Goal: Find specific page/section: Find specific page/section

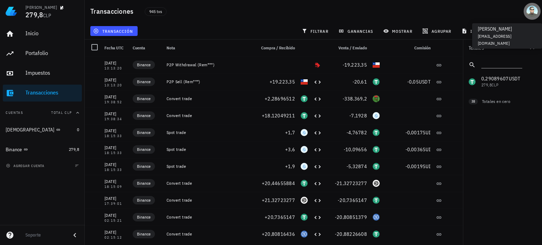
click at [530, 14] on div "avatar" at bounding box center [531, 11] width 11 height 11
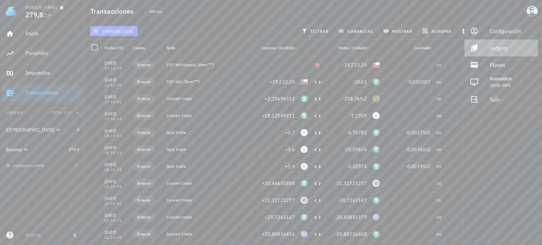
click at [511, 47] on div "Ledgers" at bounding box center [511, 48] width 42 height 14
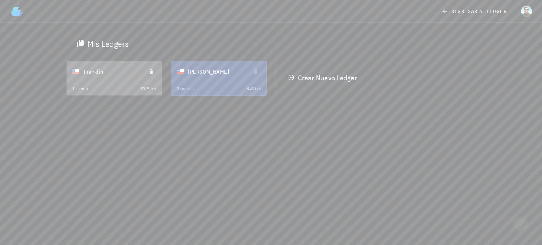
click at [126, 77] on div "Franklin" at bounding box center [112, 71] width 57 height 18
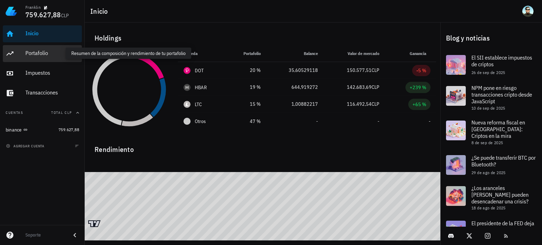
click at [34, 53] on div "Portafolio" at bounding box center [52, 53] width 54 height 7
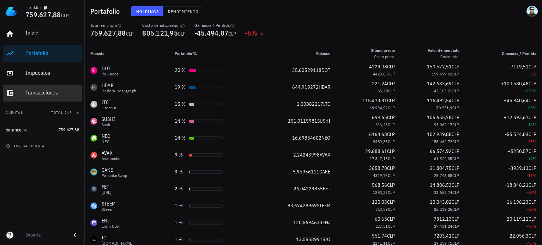
click at [64, 95] on div "Transacciones" at bounding box center [52, 92] width 54 height 7
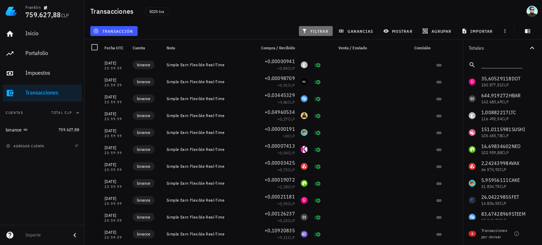
click at [316, 29] on span "filtrar" at bounding box center [315, 31] width 25 height 6
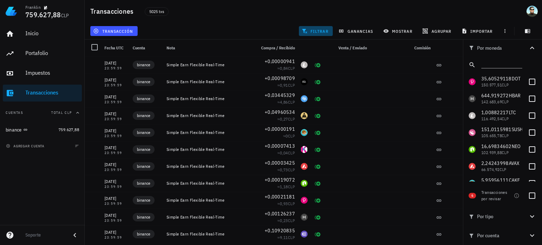
click at [316, 30] on span "filtrar" at bounding box center [315, 31] width 25 height 6
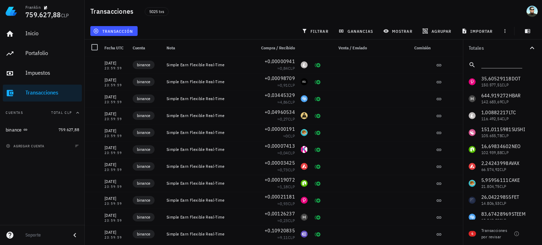
click at [403, 24] on div "transacción filtrar ganancias mostrar [GEOGRAPHIC_DATA] importar" at bounding box center [313, 31] width 449 height 17
click at [395, 32] on span "mostrar" at bounding box center [399, 31] width 28 height 6
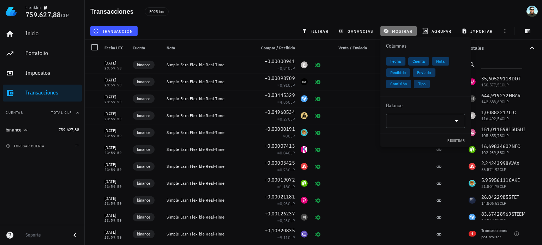
click at [395, 32] on span "mostrar" at bounding box center [399, 31] width 28 height 6
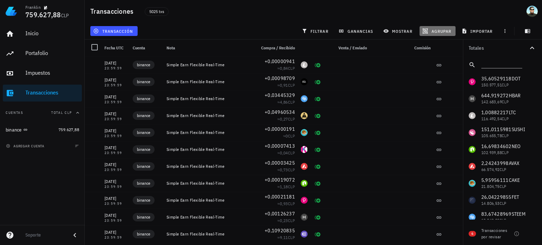
click at [430, 29] on span "agrupar" at bounding box center [438, 31] width 28 height 6
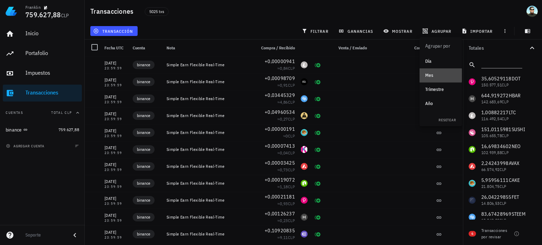
click at [435, 74] on div "Mes" at bounding box center [440, 76] width 31 height 6
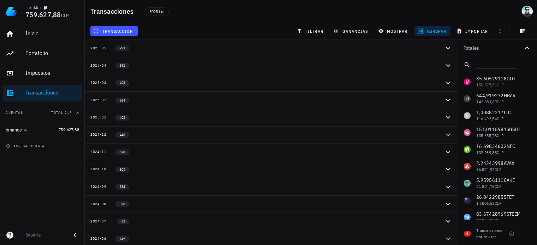
click at [439, 80] on div "2025-03 403" at bounding box center [266, 83] width 353 height 6
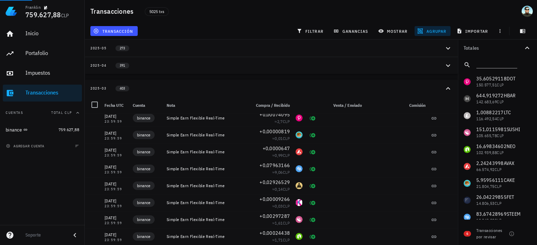
scroll to position [4420, 0]
